Goal: Information Seeking & Learning: Learn about a topic

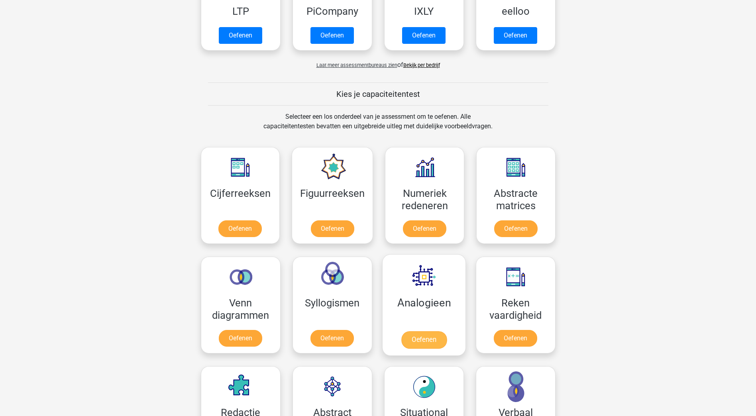
scroll to position [239, 0]
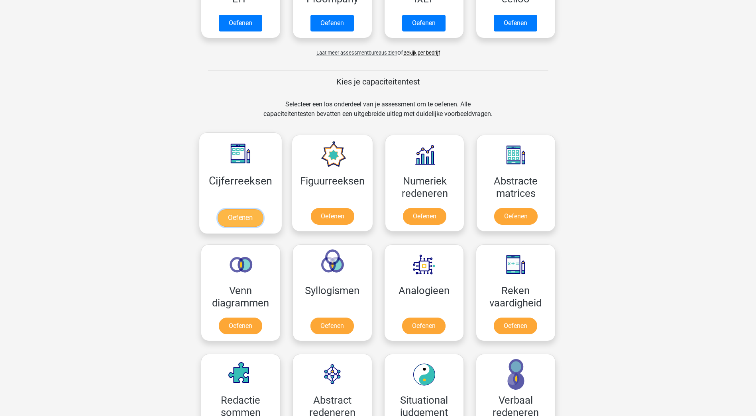
click at [250, 219] on link "Oefenen" at bounding box center [239, 218] width 45 height 18
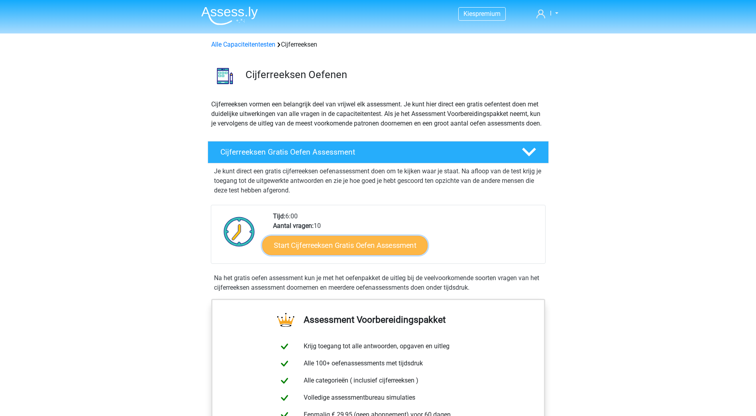
click at [405, 254] on link "Start Cijferreeksen Gratis Oefen Assessment" at bounding box center [344, 244] width 165 height 19
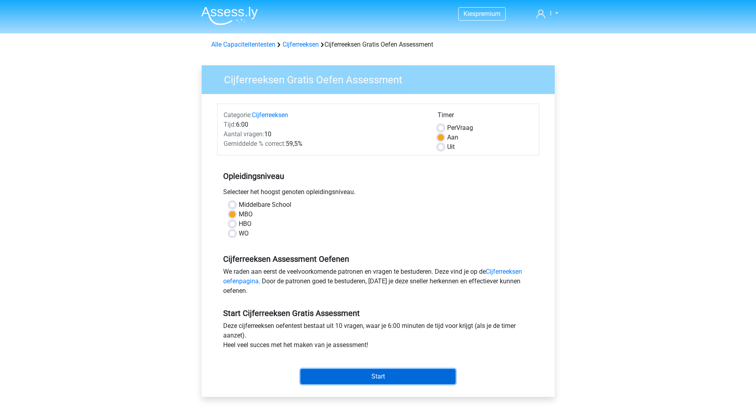
click at [378, 376] on input "Start" at bounding box center [377, 376] width 155 height 15
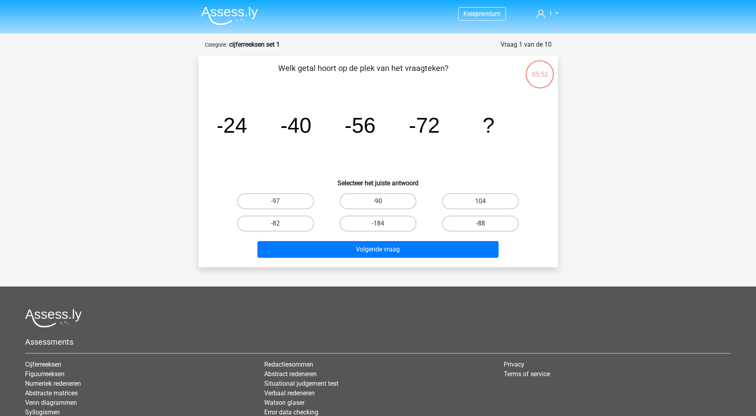
click at [454, 220] on label "-88" at bounding box center [480, 223] width 77 height 16
click at [480, 223] on input "-88" at bounding box center [482, 225] width 5 height 5
radio input "true"
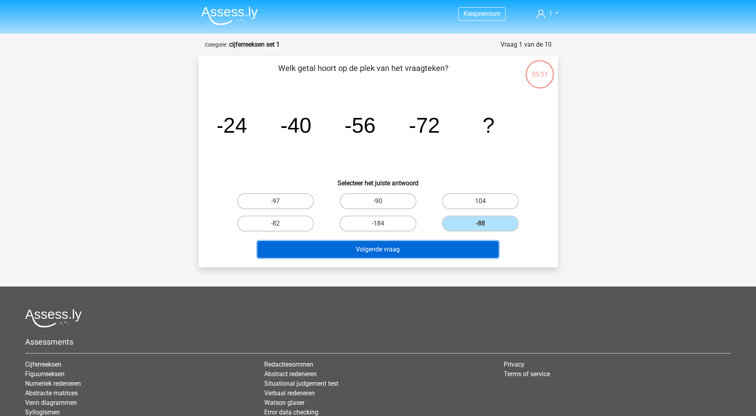
click at [423, 251] on button "Volgende vraag" at bounding box center [377, 249] width 241 height 17
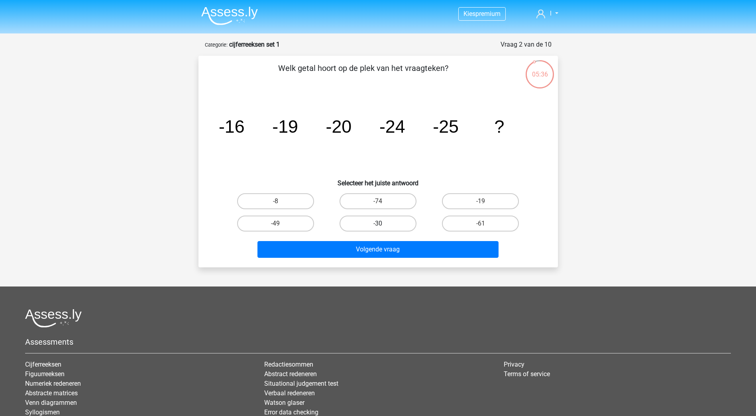
click at [379, 222] on label "-30" at bounding box center [377, 223] width 77 height 16
click at [379, 223] on input "-30" at bounding box center [380, 225] width 5 height 5
radio input "true"
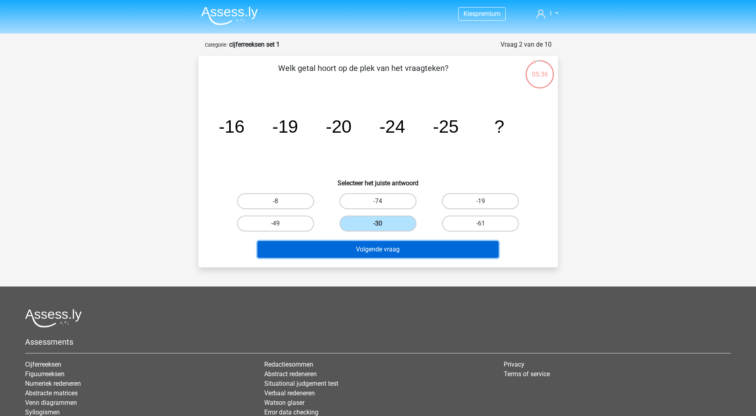
click at [375, 249] on button "Volgende vraag" at bounding box center [377, 249] width 241 height 17
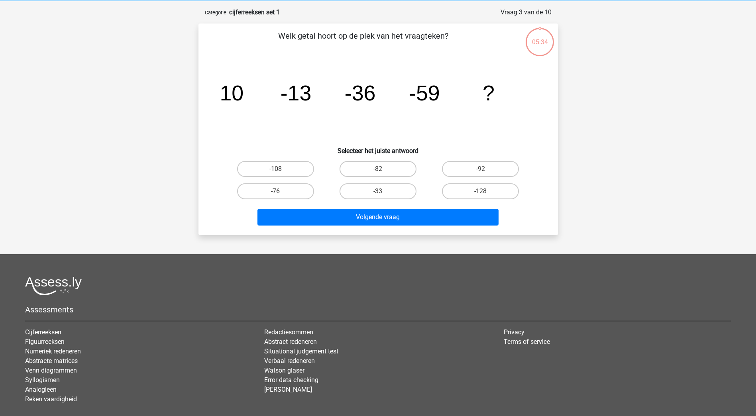
scroll to position [40, 0]
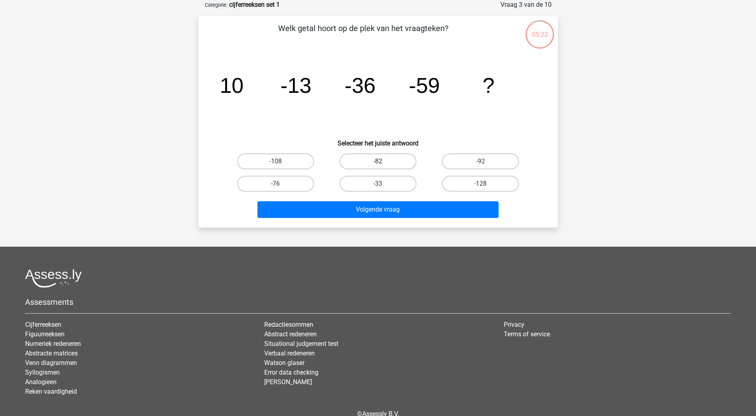
click at [396, 159] on label "-82" at bounding box center [377, 161] width 77 height 16
click at [383, 161] on input "-82" at bounding box center [380, 163] width 5 height 5
radio input "true"
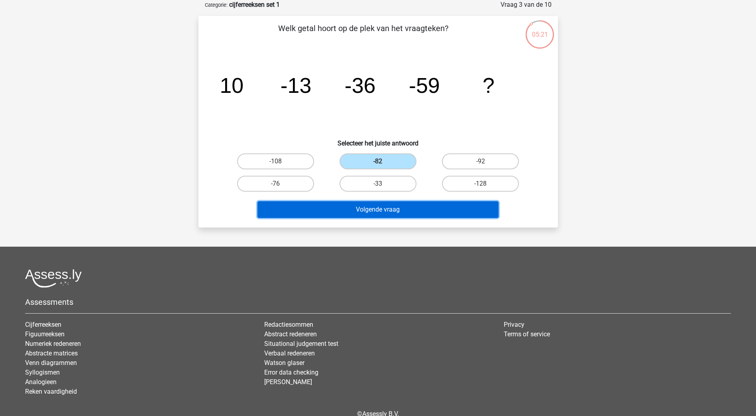
click at [387, 210] on button "Volgende vraag" at bounding box center [377, 209] width 241 height 17
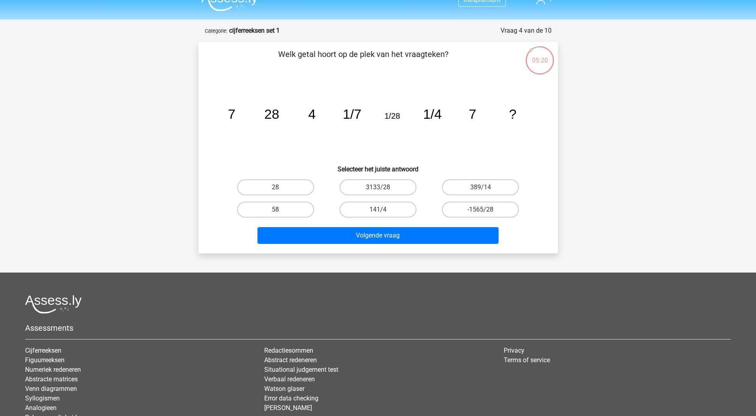
scroll to position [0, 0]
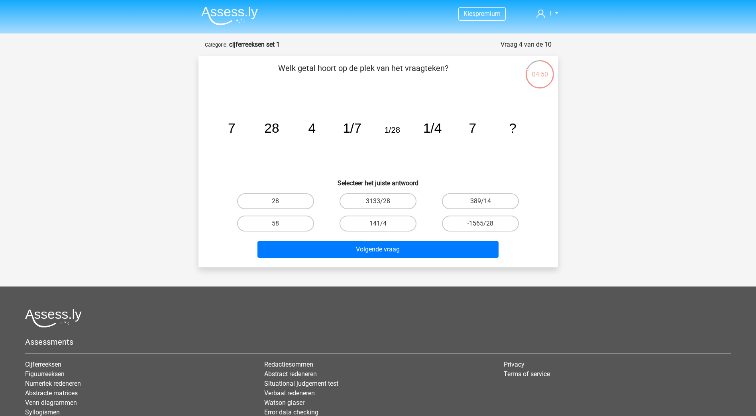
click at [348, 128] on tspan "1/7" at bounding box center [352, 128] width 19 height 15
click at [294, 202] on label "28" at bounding box center [275, 201] width 77 height 16
click at [280, 202] on input "28" at bounding box center [277, 203] width 5 height 5
radio input "true"
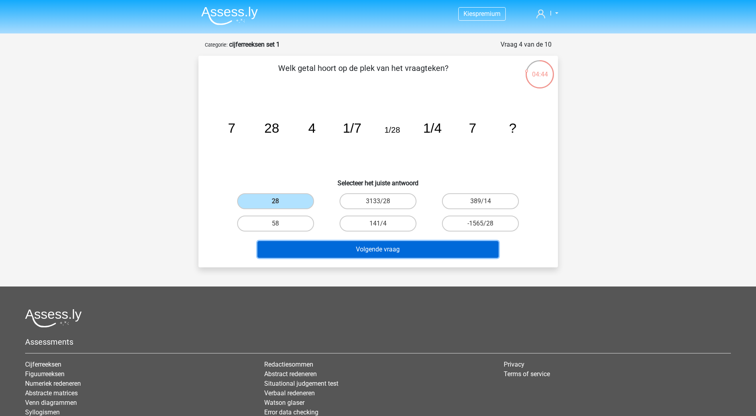
click at [333, 249] on button "Volgende vraag" at bounding box center [377, 249] width 241 height 17
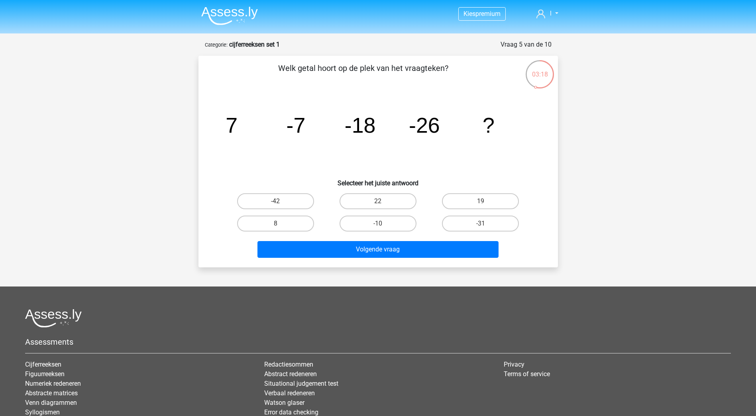
click at [358, 122] on tspan "-18" at bounding box center [359, 125] width 31 height 24
click at [395, 228] on label "-10" at bounding box center [377, 223] width 77 height 16
click at [383, 228] on input "-10" at bounding box center [380, 225] width 5 height 5
radio input "true"
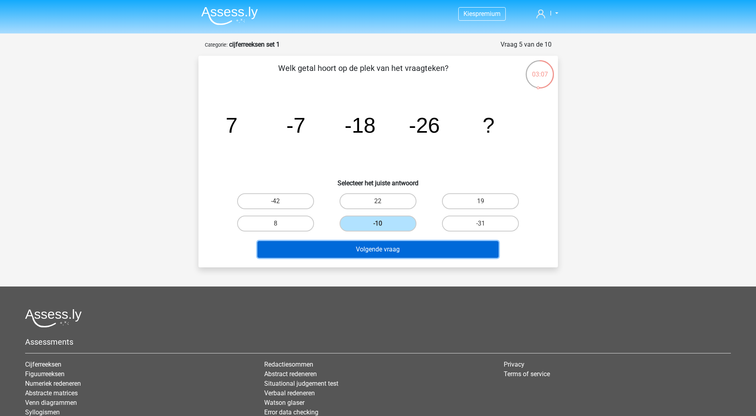
click at [427, 248] on button "Volgende vraag" at bounding box center [377, 249] width 241 height 17
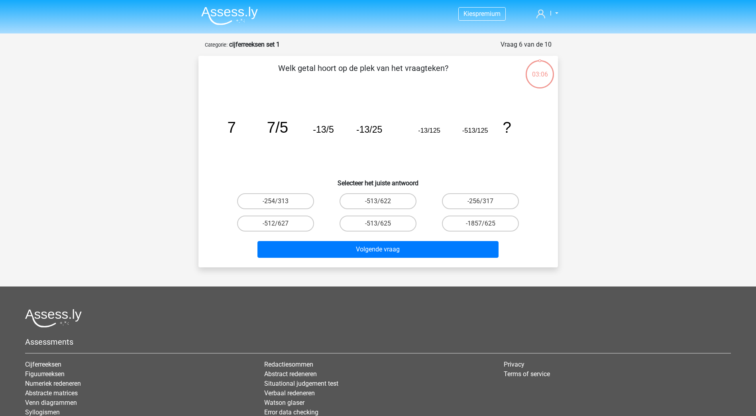
scroll to position [40, 0]
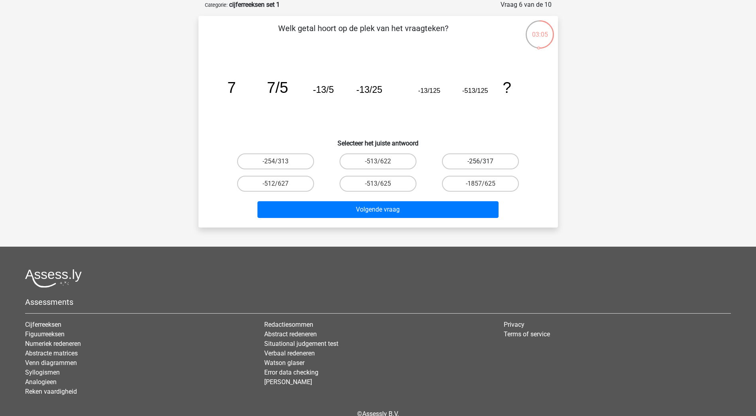
click at [472, 160] on label "-256/317" at bounding box center [480, 161] width 77 height 16
click at [480, 161] on input "-256/317" at bounding box center [482, 163] width 5 height 5
radio input "true"
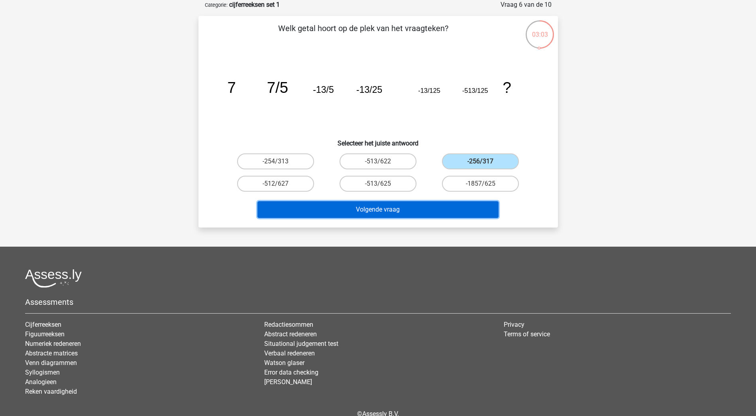
click at [438, 207] on button "Volgende vraag" at bounding box center [377, 209] width 241 height 17
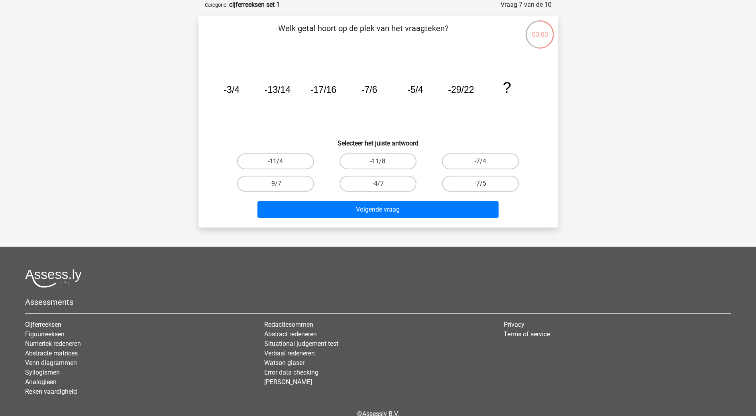
click at [297, 159] on label "-11/4" at bounding box center [275, 161] width 77 height 16
click at [280, 161] on input "-11/4" at bounding box center [277, 163] width 5 height 5
radio input "true"
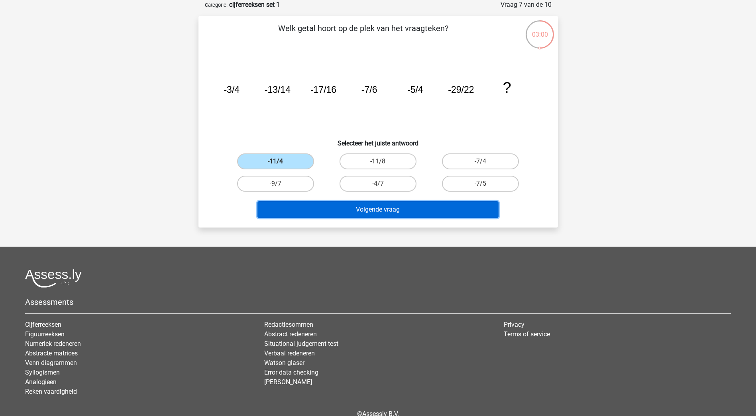
click at [343, 209] on button "Volgende vraag" at bounding box center [377, 209] width 241 height 17
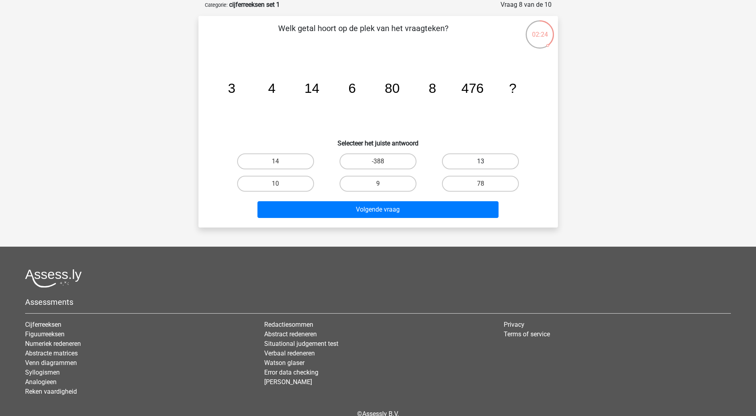
click at [456, 160] on label "13" at bounding box center [480, 161] width 77 height 16
click at [480, 161] on input "13" at bounding box center [482, 163] width 5 height 5
radio input "true"
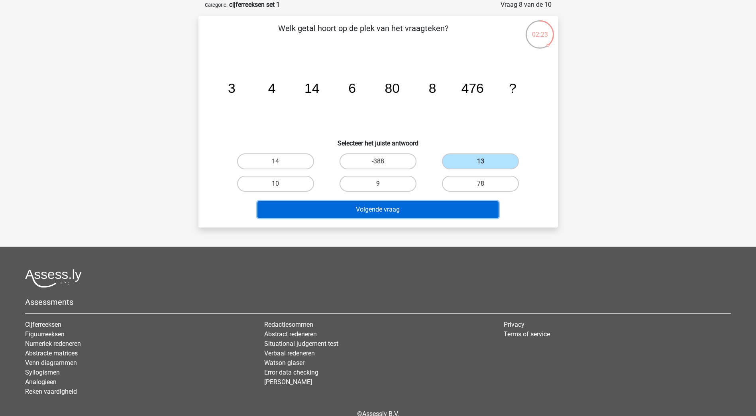
click at [453, 217] on button "Volgende vraag" at bounding box center [377, 209] width 241 height 17
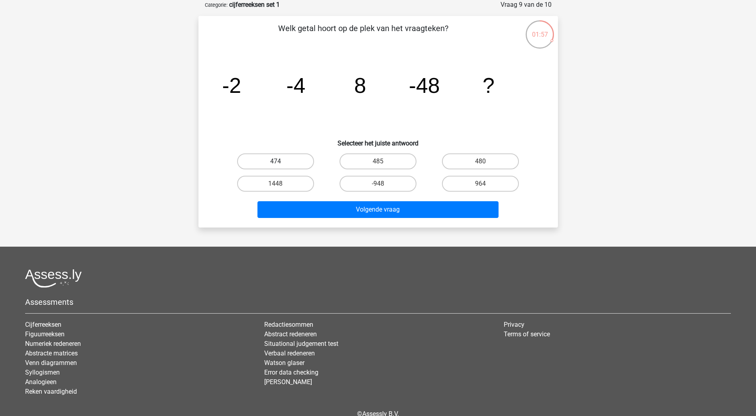
click at [300, 162] on label "474" at bounding box center [275, 161] width 77 height 16
click at [280, 162] on input "474" at bounding box center [277, 163] width 5 height 5
radio input "true"
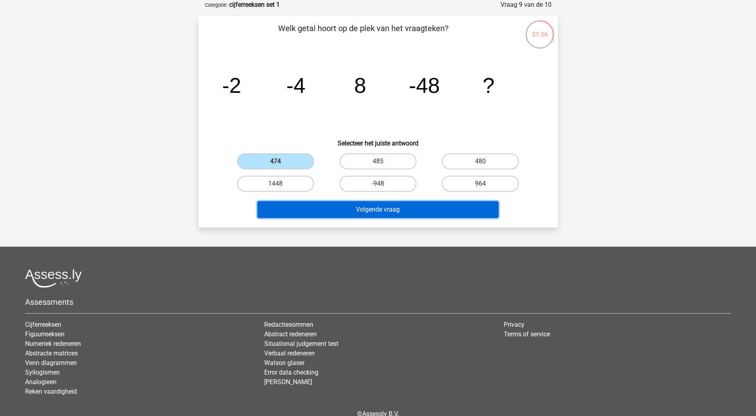
click at [359, 210] on button "Volgende vraag" at bounding box center [377, 209] width 241 height 17
click at [356, 209] on button "Resultaten" at bounding box center [377, 209] width 241 height 17
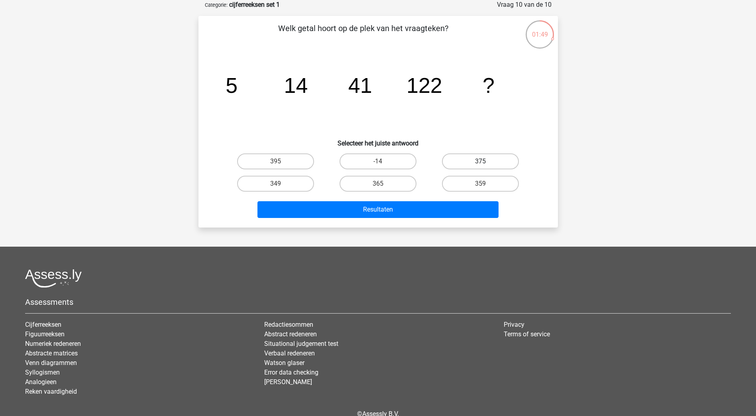
click at [476, 160] on label "375" at bounding box center [480, 161] width 77 height 16
click at [480, 161] on input "375" at bounding box center [482, 163] width 5 height 5
radio input "true"
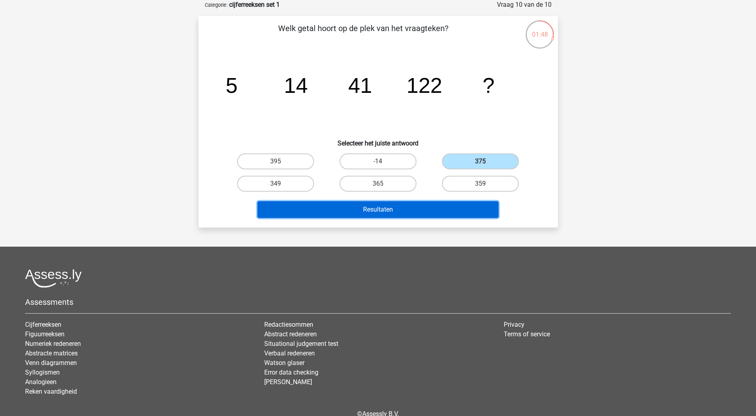
click at [433, 211] on button "Resultaten" at bounding box center [377, 209] width 241 height 17
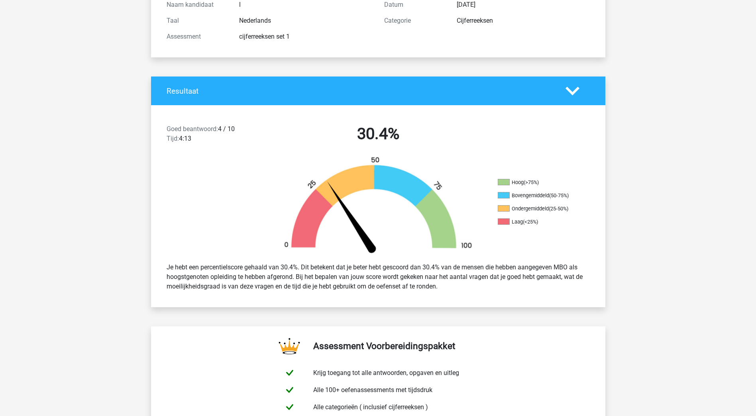
scroll to position [119, 0]
